Goal: Navigation & Orientation: Find specific page/section

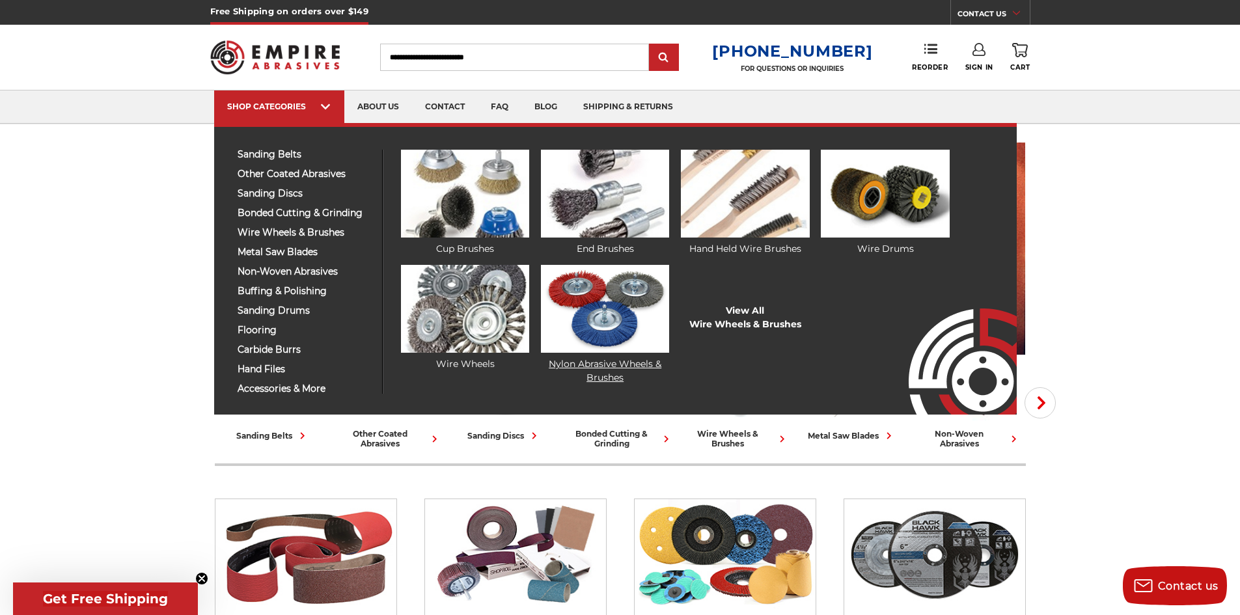
click at [603, 335] on img at bounding box center [605, 309] width 128 height 88
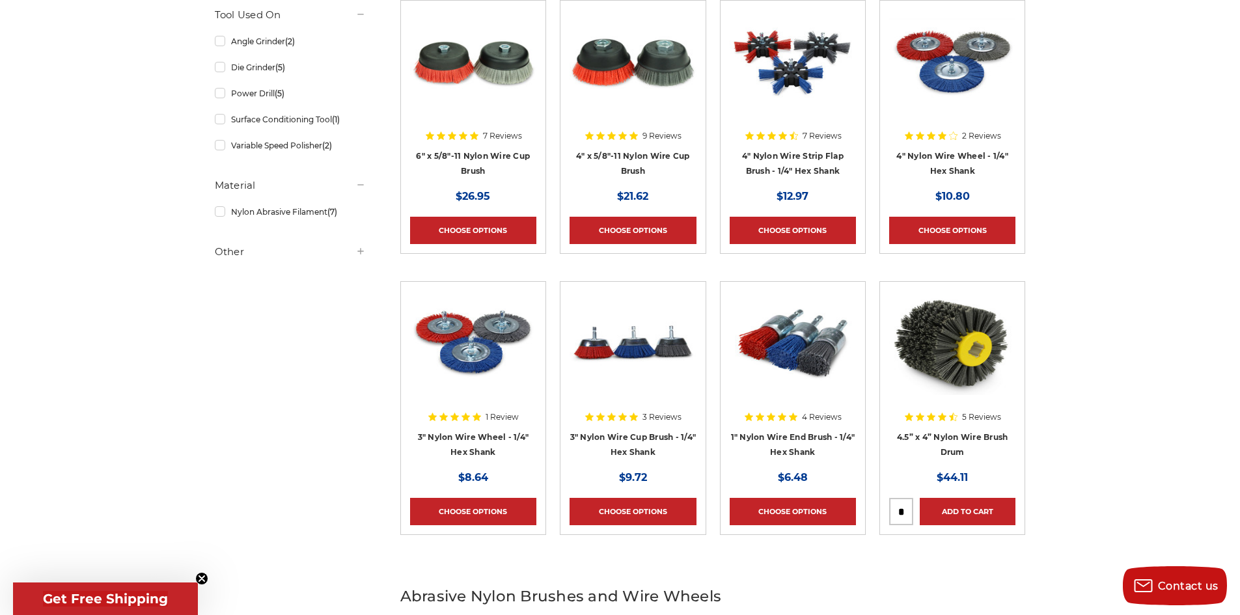
scroll to position [260, 0]
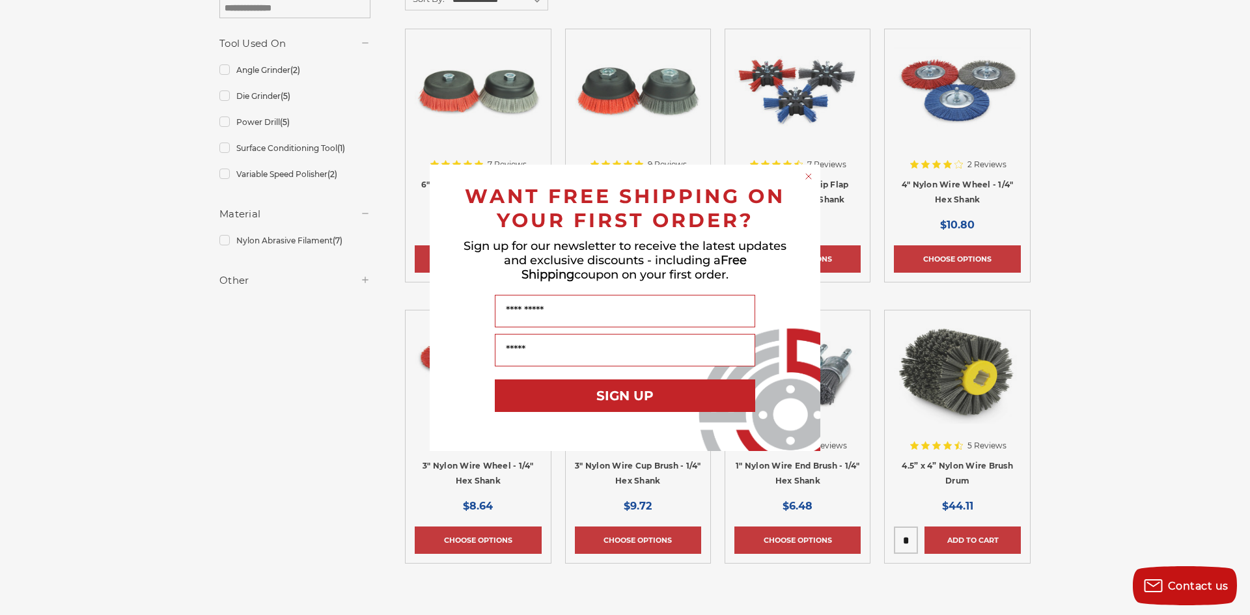
click at [809, 176] on icon "Close dialog" at bounding box center [808, 176] width 5 height 5
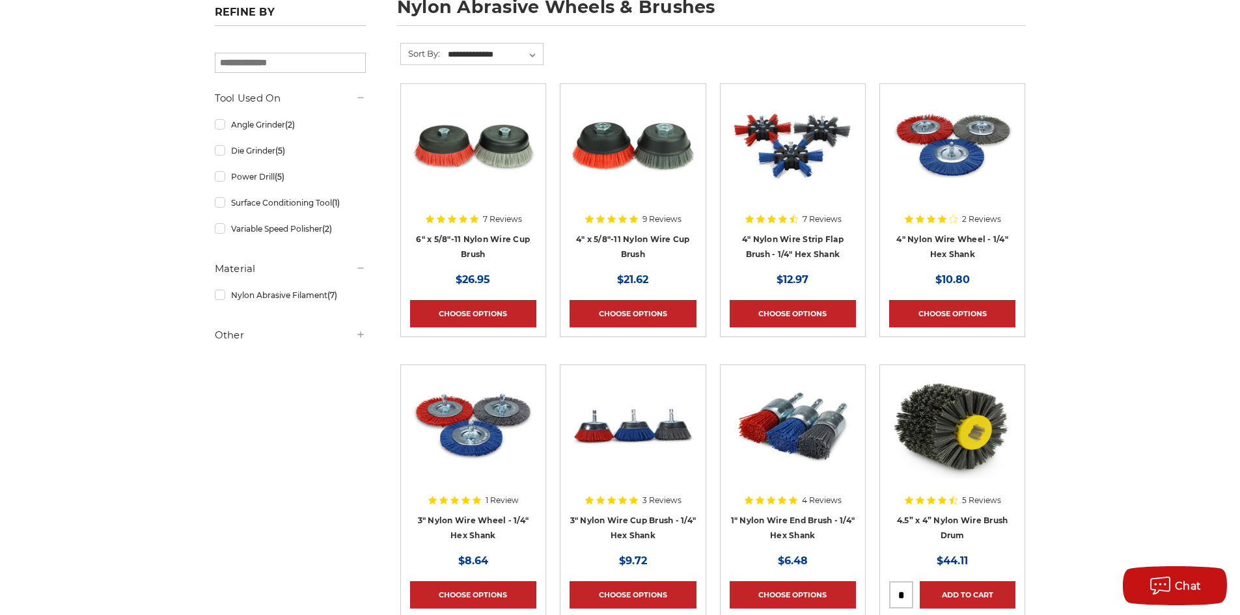
scroll to position [130, 0]
